Goal: Find specific page/section: Find specific page/section

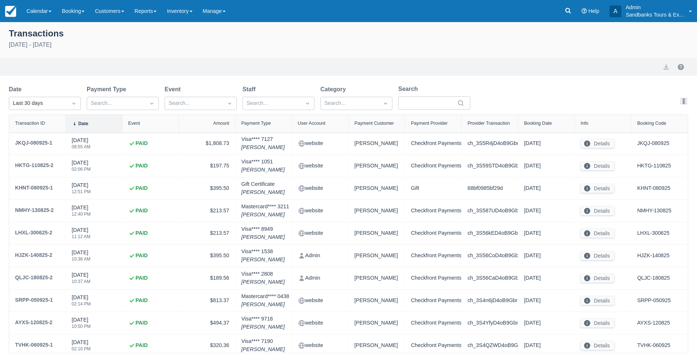
select select "10"
click at [13, 12] on img at bounding box center [10, 11] width 11 height 11
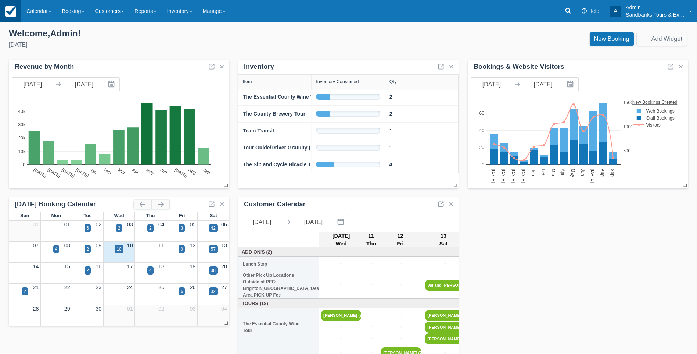
click at [11, 12] on img at bounding box center [10, 11] width 11 height 11
click at [118, 249] on div "10" at bounding box center [119, 249] width 5 height 7
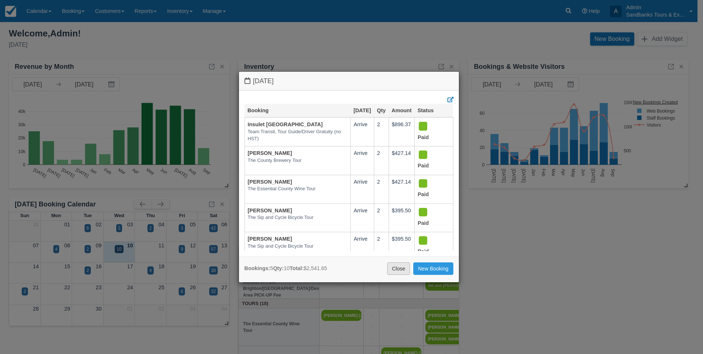
click at [398, 267] on link "Close" at bounding box center [398, 268] width 23 height 12
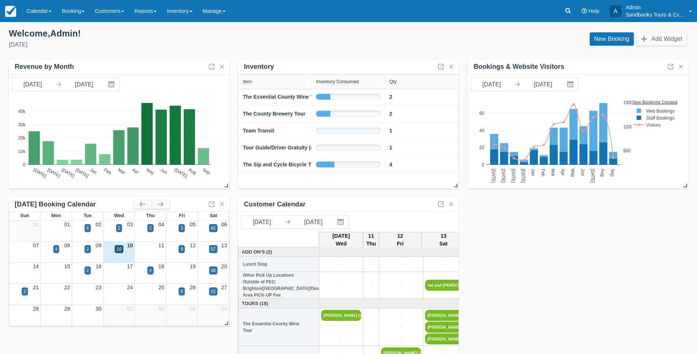
click at [186, 248] on div "12" at bounding box center [181, 245] width 31 height 8
click at [179, 247] on div "9" at bounding box center [182, 249] width 6 height 8
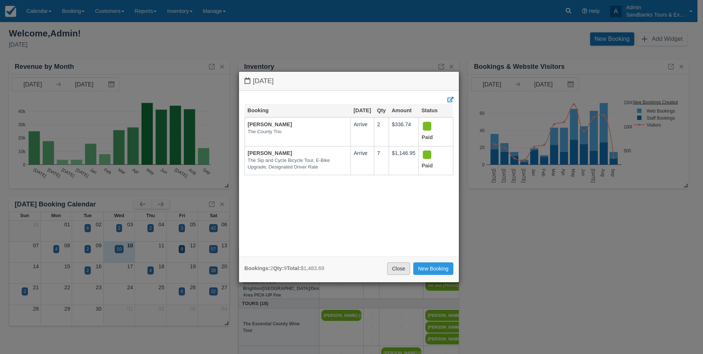
click at [399, 266] on link "Close" at bounding box center [398, 268] width 23 height 12
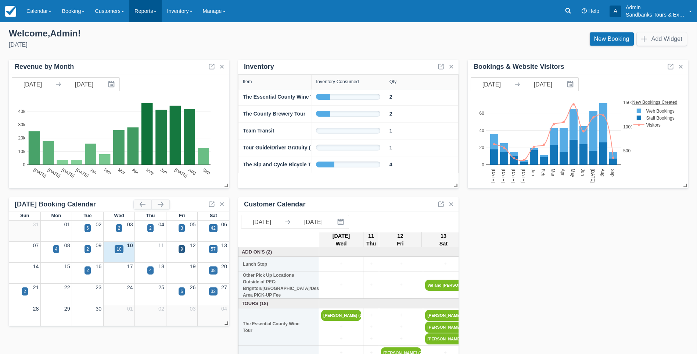
click at [151, 8] on link "Reports" at bounding box center [145, 11] width 32 height 22
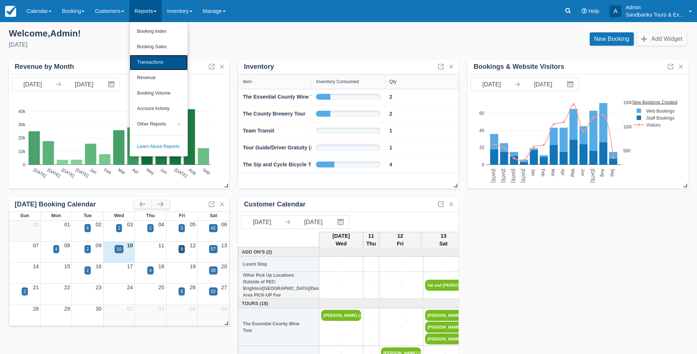
click at [154, 62] on link "Transactions" at bounding box center [159, 62] width 58 height 15
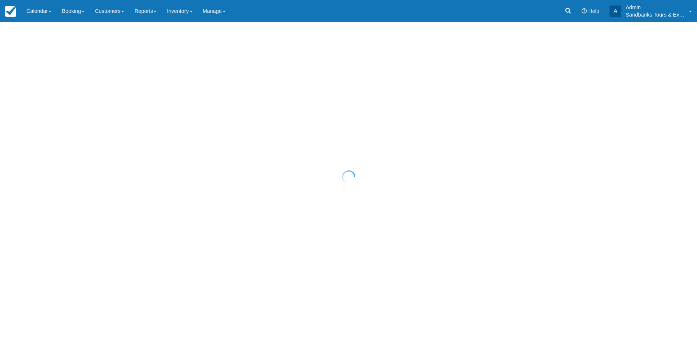
select select "10"
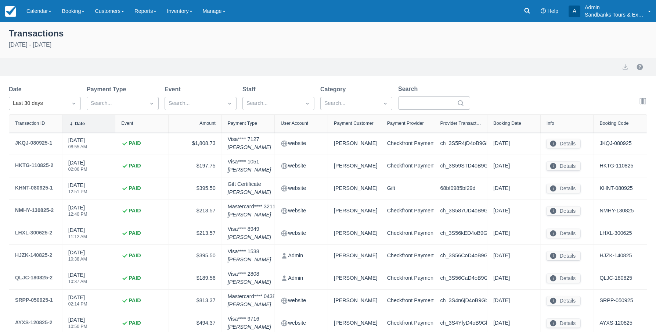
click at [599, 35] on div "Transactions" at bounding box center [328, 32] width 639 height 12
click at [524, 11] on icon at bounding box center [527, 10] width 7 height 7
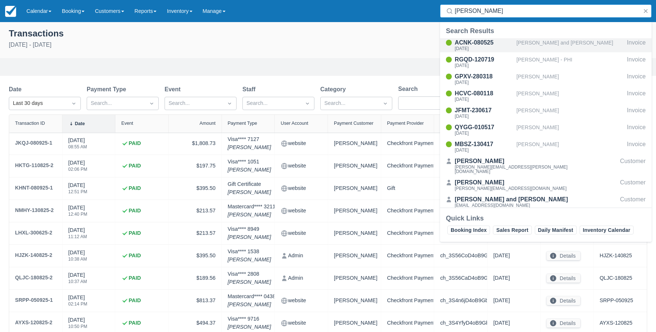
type input "lucy"
click at [477, 45] on div "ACNK-080525" at bounding box center [484, 42] width 59 height 9
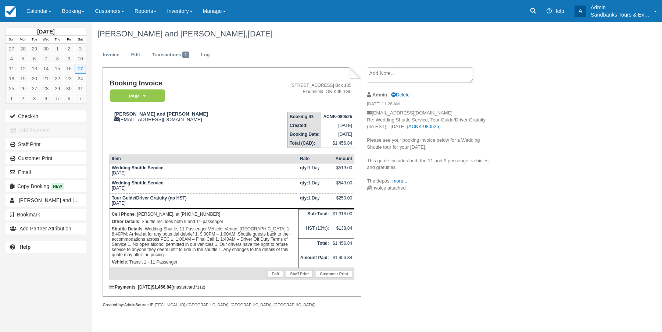
click at [612, 80] on div "[DATE] Sun Mon Tue Wed Thu Fri Sat 27 28 29 30 1 2 3 4 5 6 7 8 9 10 11 12 13 14…" at bounding box center [331, 176] width 662 height 309
click at [532, 10] on icon at bounding box center [532, 10] width 7 height 7
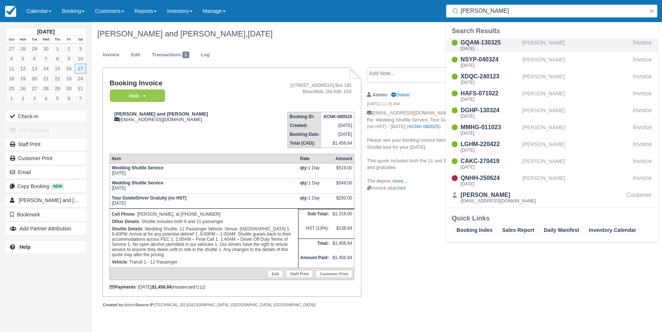
type input "[PERSON_NAME]"
click at [536, 44] on div "[PERSON_NAME]" at bounding box center [576, 45] width 108 height 14
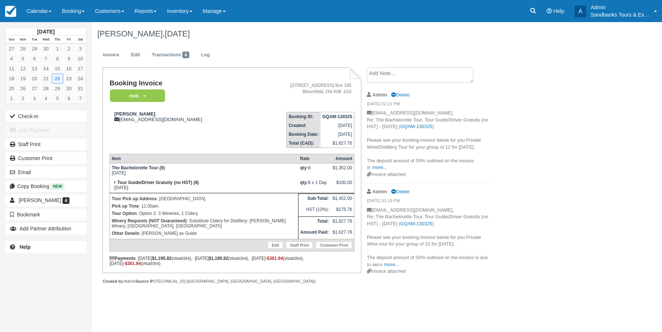
click at [618, 58] on div "May 2025 Sun Mon Tue Wed Thu Fri Sat 27 28 29 30 1 2 3 4 5 6 7 8 9 10 11 12 13 …" at bounding box center [331, 176] width 662 height 309
click at [532, 12] on icon at bounding box center [533, 11] width 6 height 6
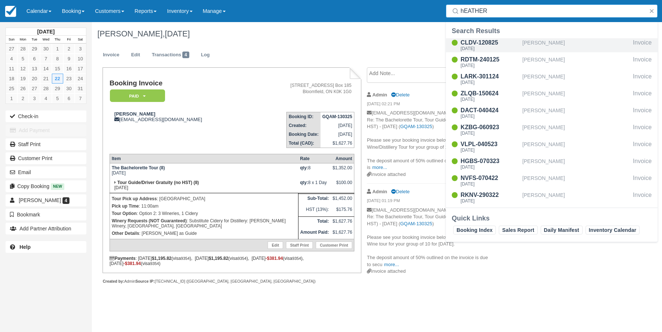
type input "hEATHER"
click at [504, 46] on div "CLDV-120825" at bounding box center [490, 42] width 59 height 9
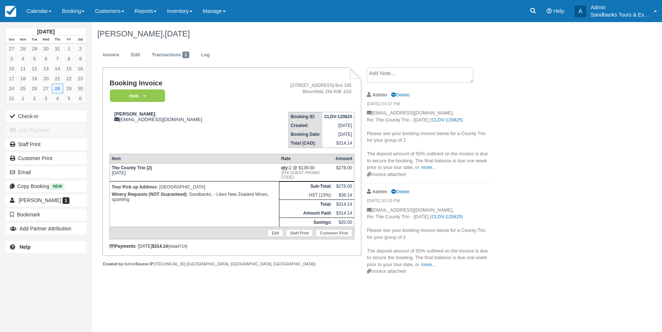
click at [634, 42] on div "[DATE] Sun Mon Tue Wed Thu Fri Sat 27 28 29 30 31 1 2 3 4 5 6 7 8 9 10 11 12 13…" at bounding box center [331, 176] width 662 height 309
click at [534, 10] on icon at bounding box center [533, 11] width 6 height 6
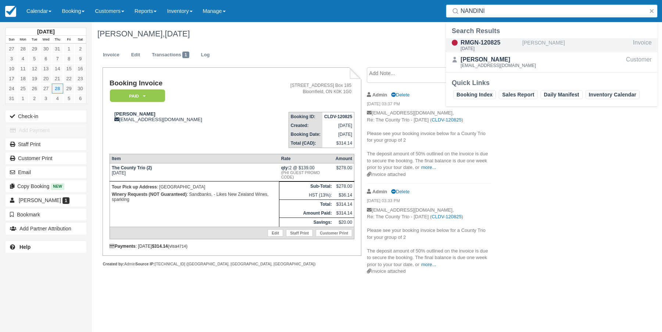
type input "NANDINI"
click at [503, 44] on div "RMGN-120825" at bounding box center [490, 42] width 59 height 9
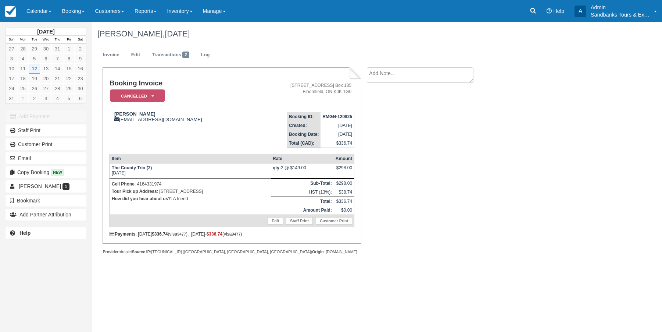
click at [620, 41] on div "[DATE] Sun Mon Tue Wed Thu Fri Sat 27 28 29 30 31 1 2 3 4 5 6 7 8 9 10 11 12 13…" at bounding box center [331, 176] width 662 height 309
click at [533, 9] on icon at bounding box center [532, 10] width 7 height 7
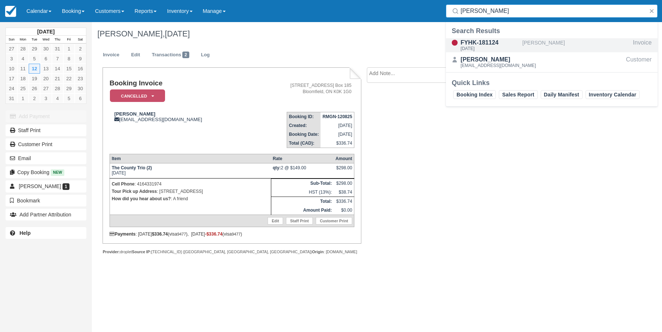
type input "[PERSON_NAME]"
click at [492, 45] on div "FYHK-181124" at bounding box center [490, 42] width 59 height 9
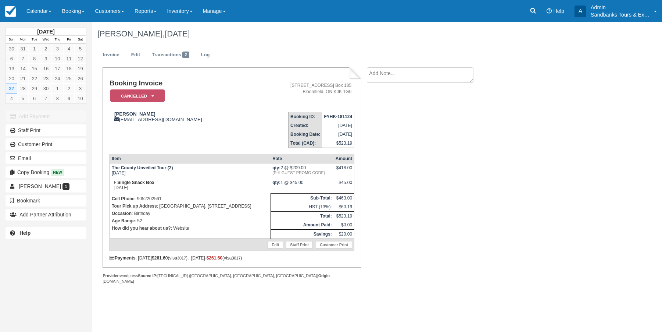
click at [619, 35] on div "April 2025 Sun Mon Tue Wed Thu Fri Sat 30 31 1 2 3 4 5 6 7 8 9 10 11 12 13 14 1…" at bounding box center [331, 176] width 662 height 309
click at [534, 12] on icon at bounding box center [533, 11] width 6 height 6
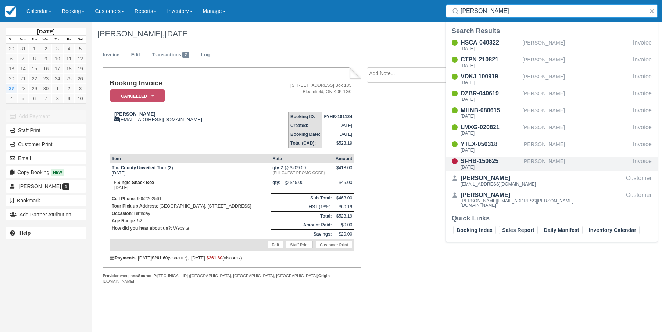
type input "JESSICA L"
click at [530, 158] on div "[PERSON_NAME]" at bounding box center [576, 164] width 108 height 14
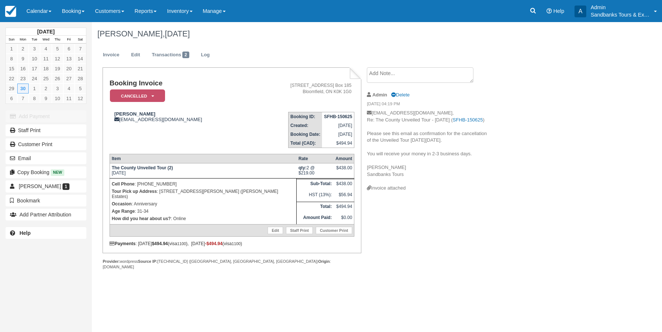
click at [628, 38] on div "[DATE] Sun Mon Tue Wed Thu Fri Sat 1 2 3 4 5 6 7 8 9 10 11 12 13 14 15 16 17 18…" at bounding box center [331, 176] width 662 height 309
click at [530, 8] on icon at bounding box center [532, 10] width 7 height 7
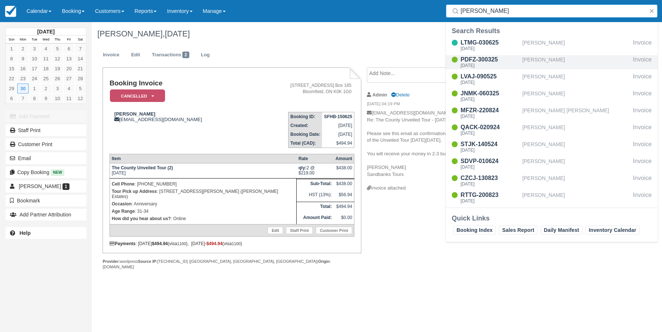
type input "[PERSON_NAME]"
click at [493, 61] on div "PDFZ-300325" at bounding box center [490, 59] width 59 height 9
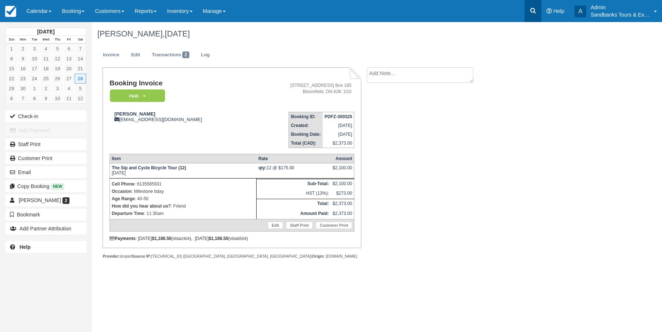
click at [533, 8] on icon at bounding box center [533, 11] width 6 height 6
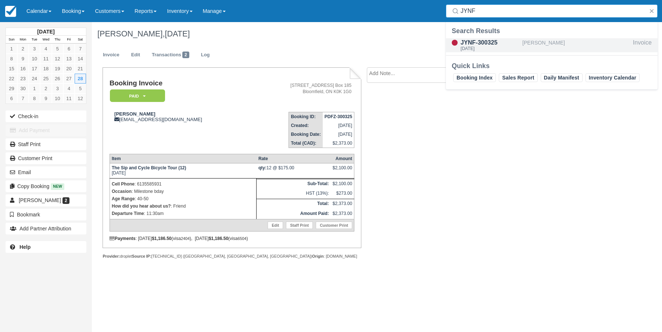
type input "JYNF"
click at [472, 44] on div "JYNF-300325" at bounding box center [490, 42] width 59 height 9
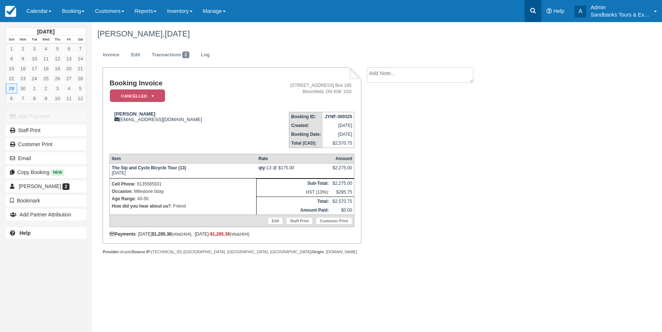
click at [533, 10] on icon at bounding box center [532, 10] width 7 height 7
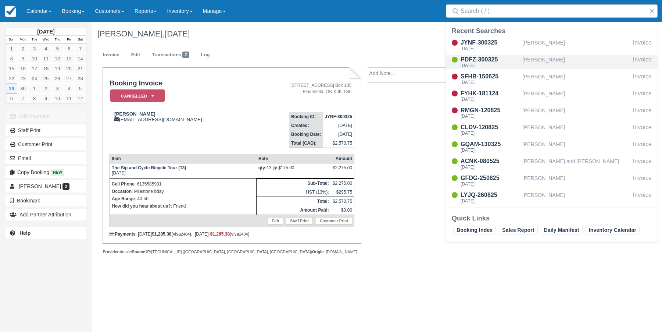
click at [491, 61] on div "PDFZ-300325" at bounding box center [490, 59] width 59 height 9
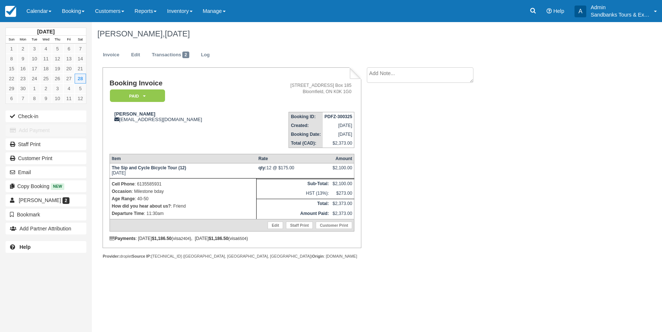
click at [613, 52] on div "[DATE] Sun Mon Tue Wed Thu Fri Sat 1 2 3 4 5 6 7 8 9 10 11 12 13 14 15 16 17 18…" at bounding box center [331, 176] width 662 height 309
click at [534, 12] on icon at bounding box center [533, 11] width 6 height 6
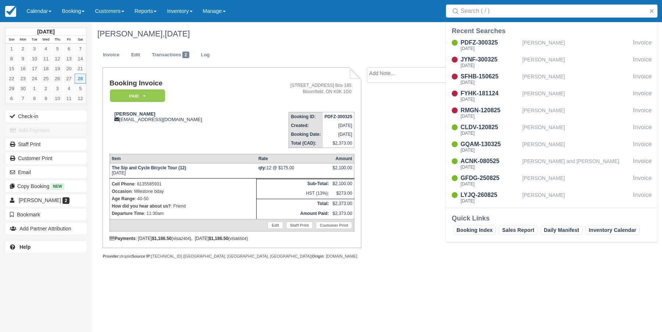
click at [601, 37] on div "PDFZ-300325 [DATE] [PERSON_NAME] Invoice JYNF-300325 [DATE] [PERSON_NAME] Invoi…" at bounding box center [552, 122] width 212 height 171
drag, startPoint x: 558, startPoint y: 12, endPoint x: 545, endPoint y: 8, distance: 13.6
click at [558, 12] on input "Search" at bounding box center [553, 10] width 185 height 13
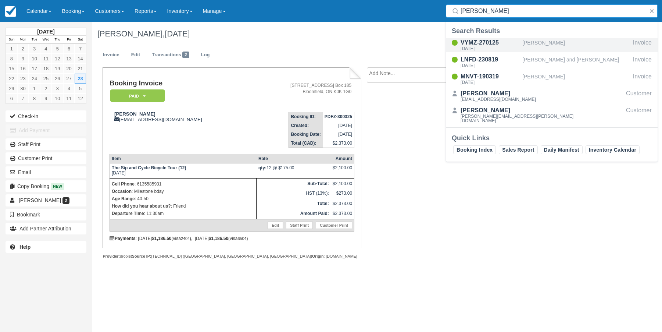
type input "[PERSON_NAME]"
click at [487, 47] on div "[DATE]" at bounding box center [490, 48] width 59 height 4
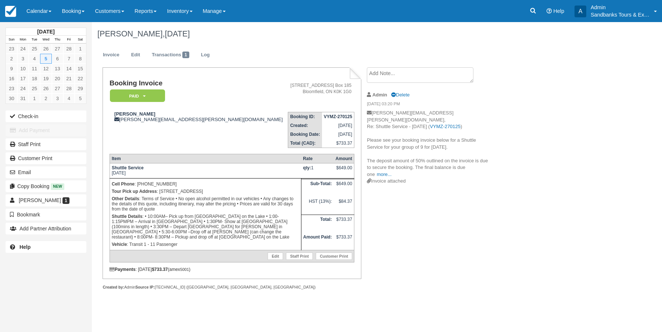
click at [641, 65] on div "March 2025 Sun Mon Tue Wed Thu Fri Sat 23 24 25 26 27 28 1 2 3 4 5 6 7 8 9 10 1…" at bounding box center [331, 176] width 662 height 309
click at [533, 12] on icon at bounding box center [533, 11] width 6 height 6
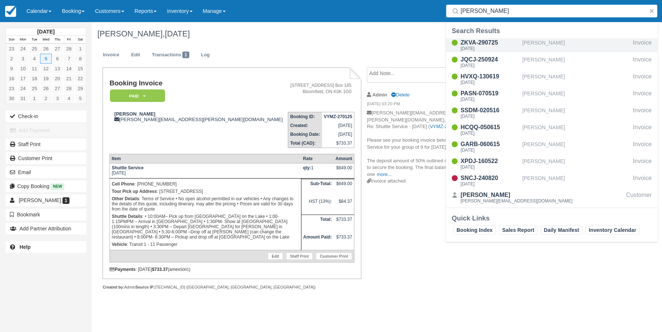
type input "DEBRA"
click at [537, 42] on div "Debra Holland" at bounding box center [576, 45] width 108 height 14
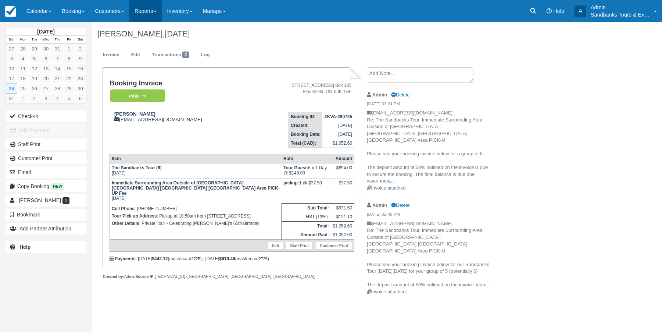
click at [147, 10] on link "Reports" at bounding box center [145, 11] width 32 height 22
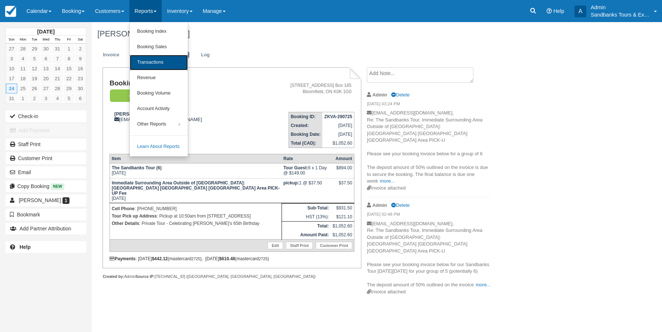
click at [158, 58] on link "Transactions" at bounding box center [159, 62] width 58 height 15
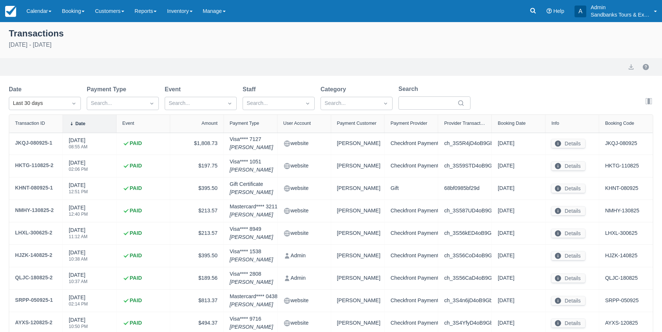
select select "10"
click at [10, 14] on img at bounding box center [10, 11] width 11 height 11
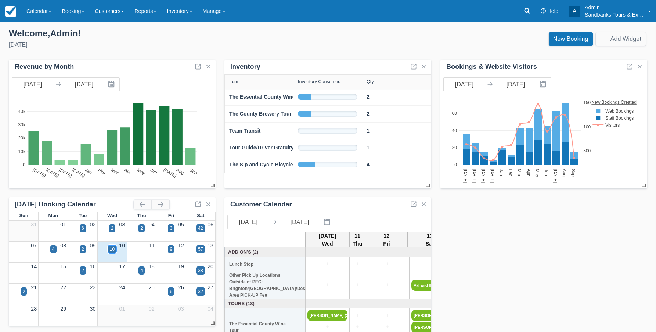
click at [112, 250] on div "10" at bounding box center [112, 249] width 5 height 7
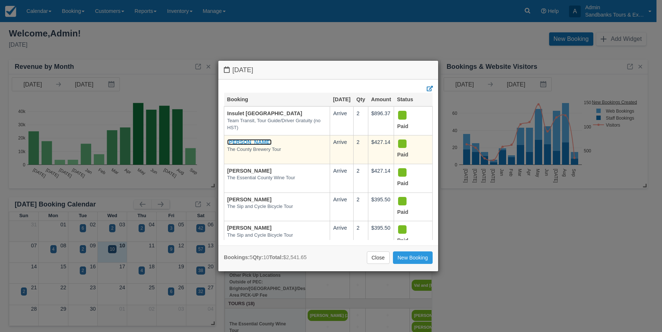
click at [251, 145] on link "[PERSON_NAME]" at bounding box center [249, 142] width 44 height 6
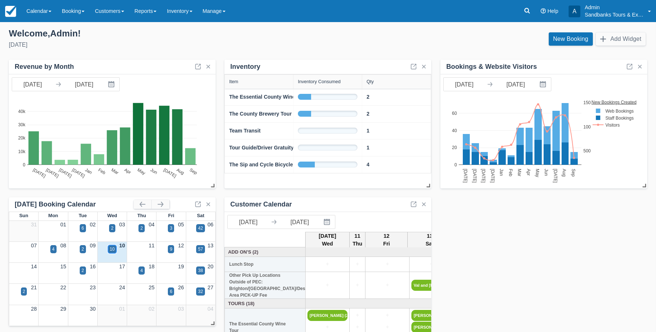
click at [109, 251] on div "10" at bounding box center [112, 249] width 8 height 8
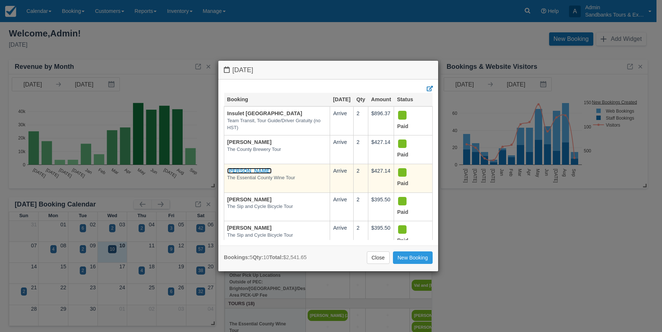
click at [247, 173] on link "Tricia Lees" at bounding box center [249, 171] width 44 height 6
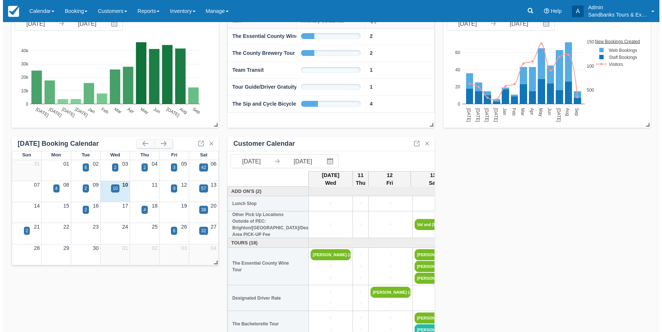
scroll to position [74, 0]
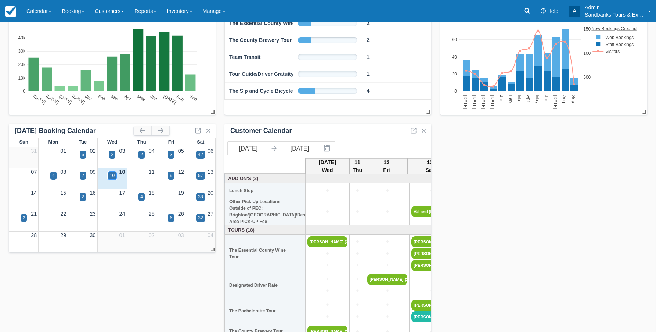
click at [109, 176] on div "10" at bounding box center [112, 175] width 8 height 8
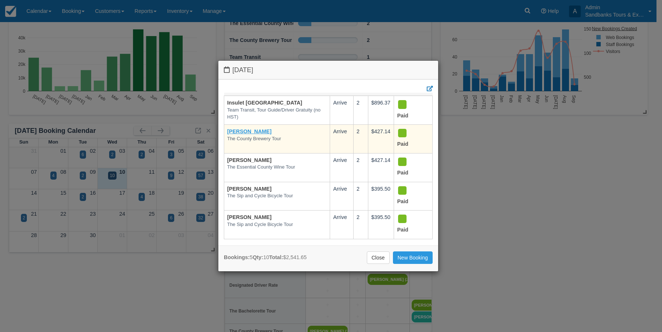
scroll to position [0, 0]
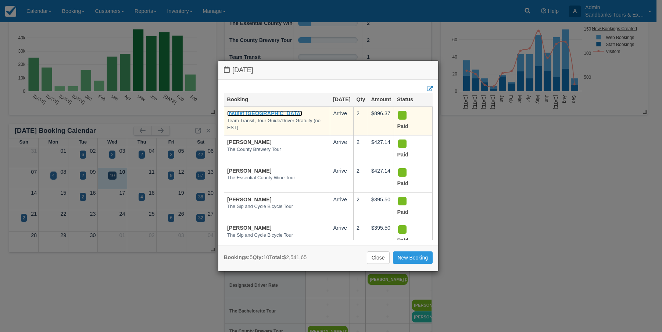
click at [248, 116] on link "Insulet [GEOGRAPHIC_DATA]" at bounding box center [264, 113] width 75 height 6
